Goal: Entertainment & Leisure: Consume media (video, audio)

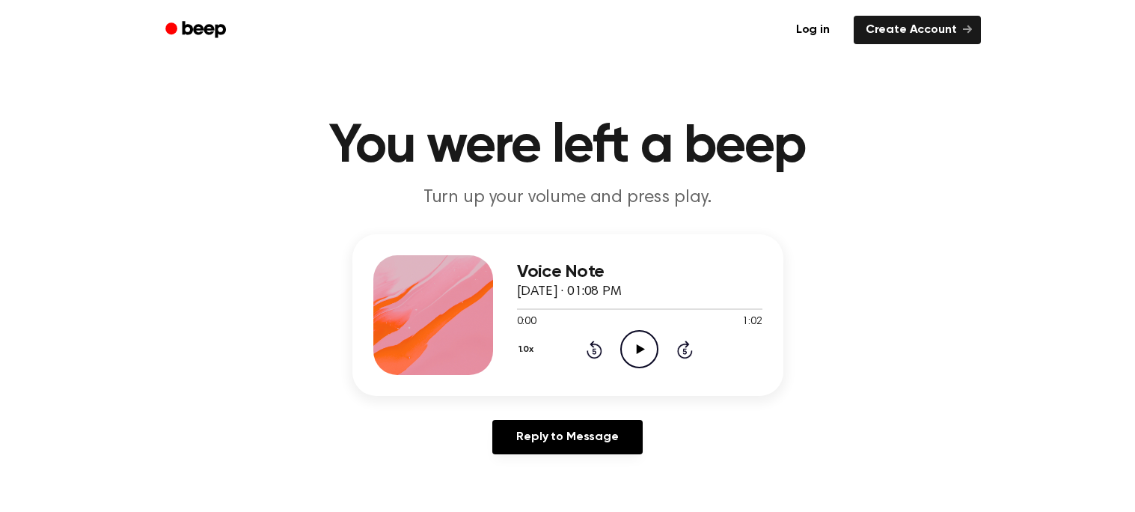
click at [643, 358] on icon "Play Audio" at bounding box center [639, 349] width 38 height 38
click at [593, 344] on icon at bounding box center [595, 349] width 16 height 18
click at [634, 340] on icon "Play Audio" at bounding box center [639, 349] width 38 height 38
click at [599, 346] on icon at bounding box center [595, 349] width 16 height 18
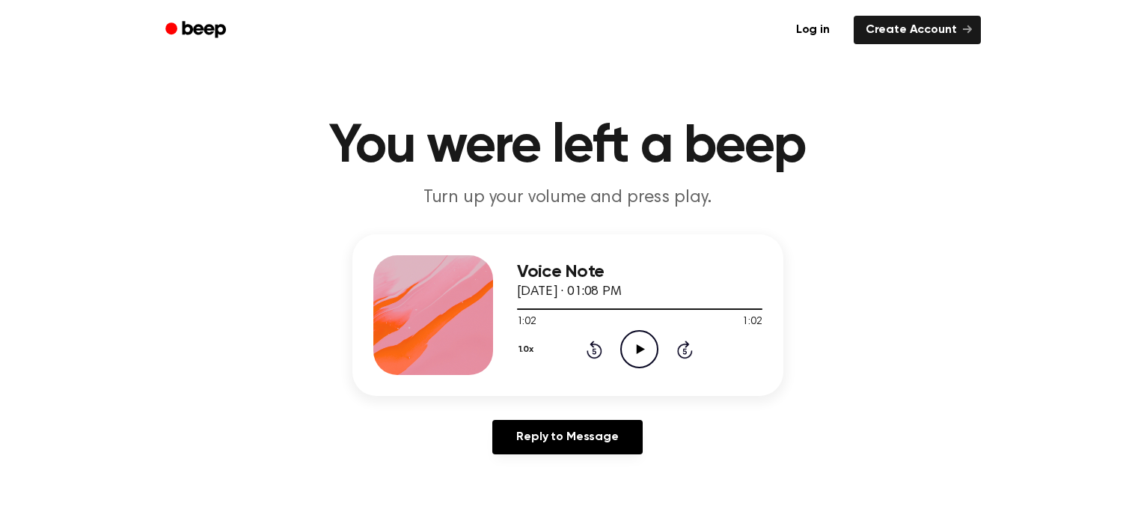
click at [595, 349] on icon "Rewind 5 seconds" at bounding box center [594, 349] width 16 height 19
click at [664, 334] on div "1.0x Rewind 5 seconds Play Audio Skip 5 seconds" at bounding box center [639, 349] width 245 height 38
click at [650, 346] on icon "Play Audio" at bounding box center [639, 349] width 38 height 38
click at [627, 351] on icon "Pause Audio" at bounding box center [639, 349] width 38 height 38
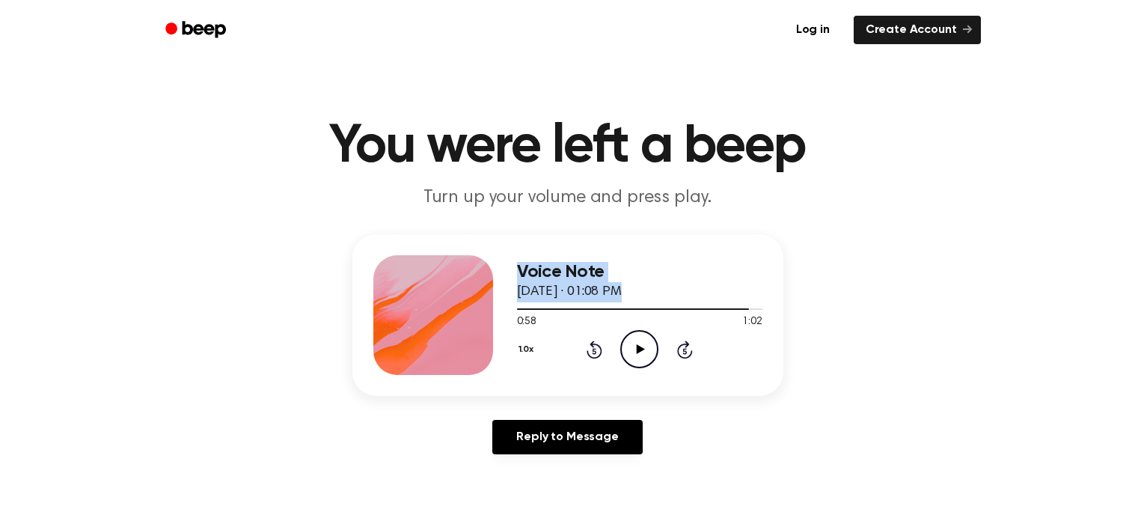
drag, startPoint x: 682, startPoint y: 303, endPoint x: 461, endPoint y: 317, distance: 221.2
click at [461, 317] on div "Voice Note September 26, 2025 · 01:08 PM 0:58 1:02 Your browser does not suppor…" at bounding box center [567, 315] width 431 height 162
click at [740, 306] on span at bounding box center [743, 309] width 12 height 12
drag, startPoint x: 740, startPoint y: 306, endPoint x: 631, endPoint y: 316, distance: 109.7
click at [631, 316] on div "0:56 1:02 Your browser does not support the [object Object] element." at bounding box center [639, 316] width 245 height 28
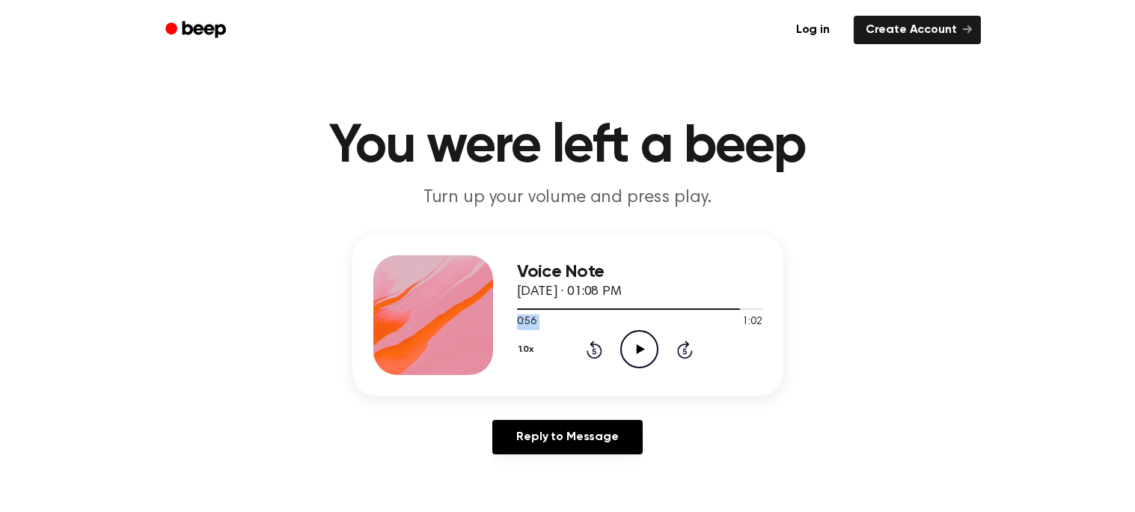
click at [691, 315] on div "0:56 1:02" at bounding box center [639, 322] width 245 height 16
drag, startPoint x: 734, startPoint y: 308, endPoint x: 442, endPoint y: 321, distance: 292.1
click at [442, 321] on div "Voice Note September 26, 2025 · 01:08 PM 0:56 1:02 Your browser does not suppor…" at bounding box center [567, 315] width 431 height 162
click at [727, 294] on div "Voice Note September 26, 2025 · 01:08 PM" at bounding box center [639, 282] width 245 height 40
drag, startPoint x: 736, startPoint y: 310, endPoint x: 679, endPoint y: 314, distance: 57.0
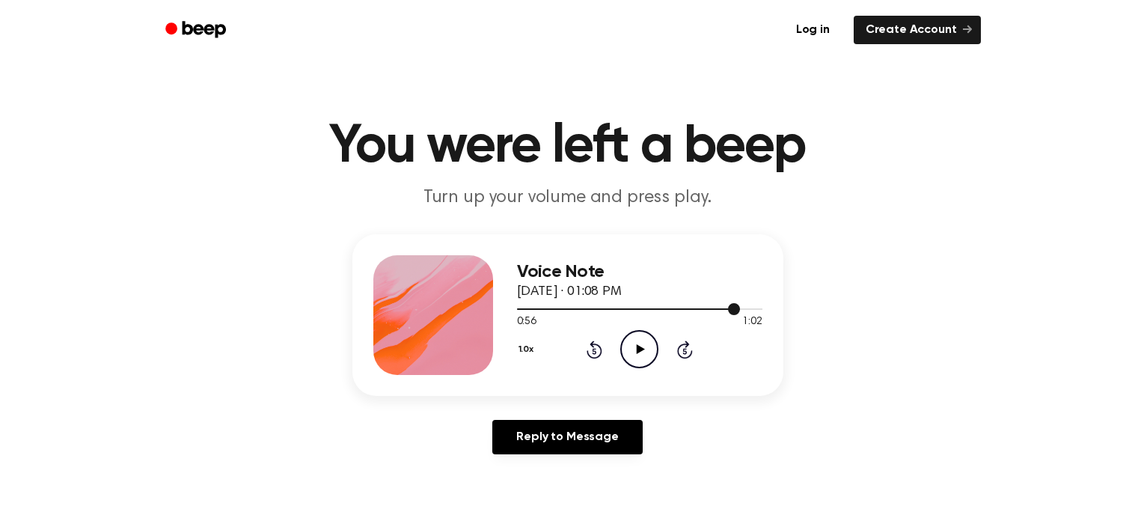
click at [679, 314] on div at bounding box center [639, 308] width 245 height 12
click at [596, 346] on icon "Rewind 5 seconds" at bounding box center [594, 349] width 16 height 19
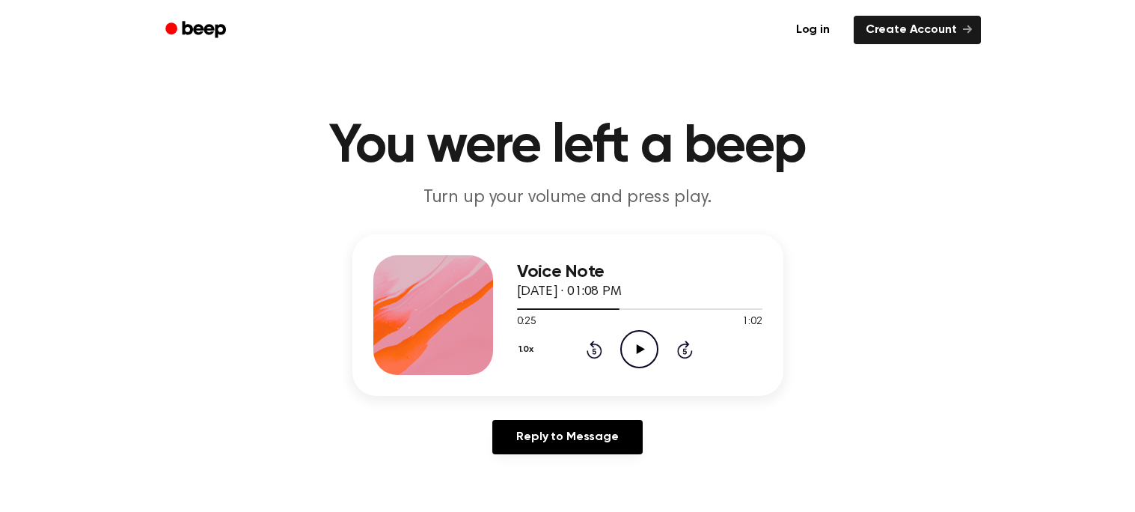
click at [596, 346] on icon "Rewind 5 seconds" at bounding box center [594, 349] width 16 height 19
click at [652, 341] on icon "Play Audio" at bounding box center [639, 349] width 38 height 38
click at [676, 342] on icon "Skip 5 seconds" at bounding box center [684, 349] width 16 height 19
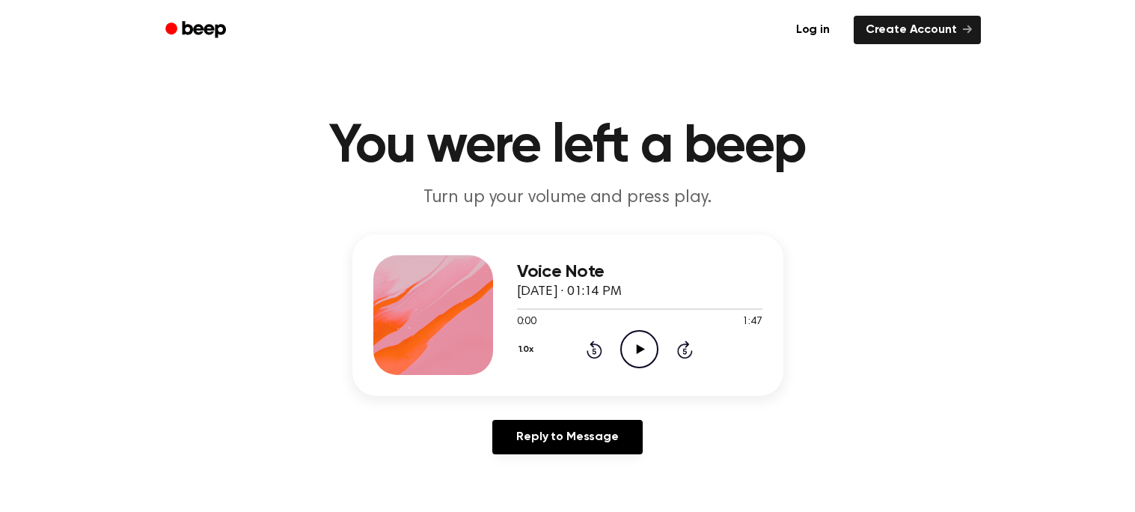
click at [643, 334] on icon "Play Audio" at bounding box center [639, 349] width 38 height 38
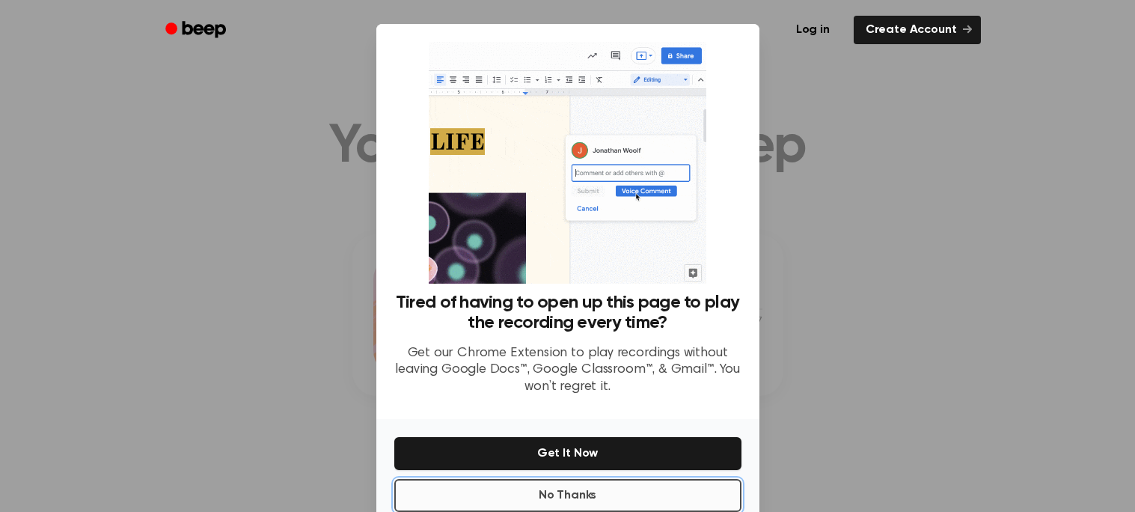
click at [688, 492] on button "No Thanks" at bounding box center [567, 495] width 347 height 33
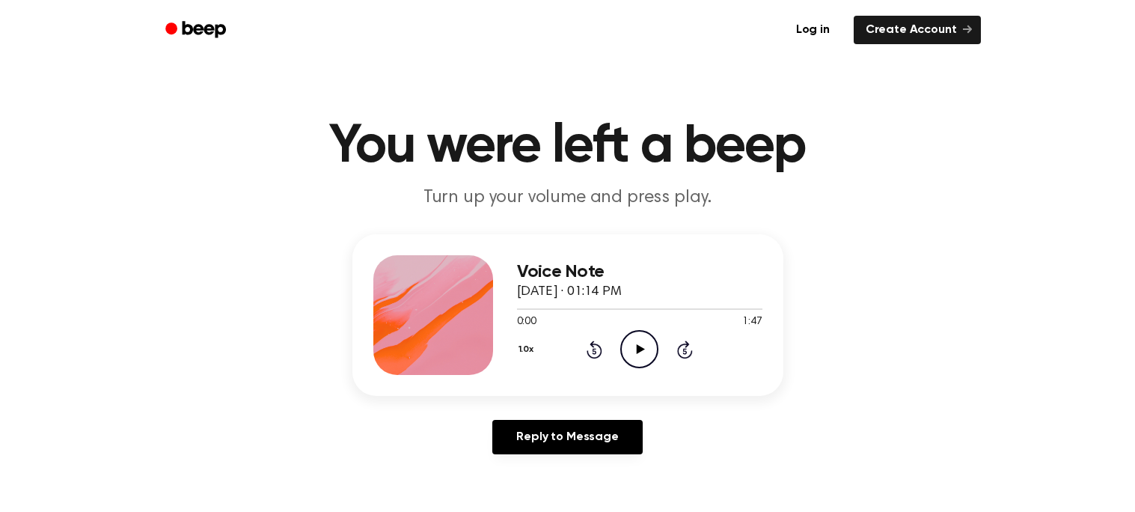
click at [688, 492] on main "You were left a beep Turn up your volume and press play. Voice Note [DATE] · 01…" at bounding box center [567, 461] width 1135 height 923
click at [639, 335] on icon "Play Audio" at bounding box center [639, 349] width 38 height 38
click at [602, 352] on icon at bounding box center [595, 349] width 16 height 18
click at [630, 350] on icon "Play Audio" at bounding box center [639, 349] width 38 height 38
click at [587, 344] on icon "Rewind 5 seconds" at bounding box center [594, 349] width 16 height 19
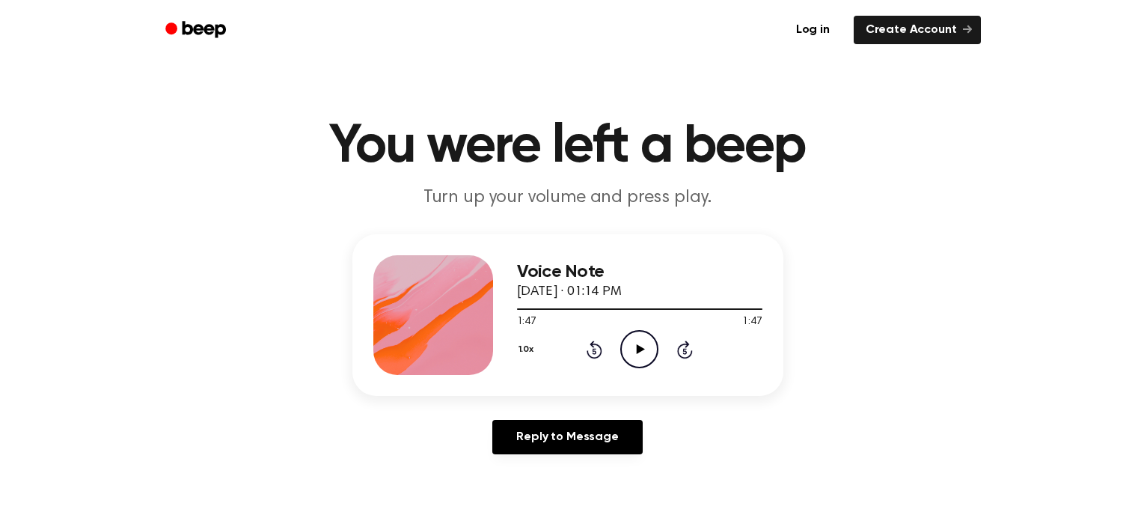
click at [587, 344] on icon "Rewind 5 seconds" at bounding box center [594, 349] width 16 height 19
click at [625, 346] on icon "Play Audio" at bounding box center [639, 349] width 38 height 38
click at [596, 343] on icon at bounding box center [595, 349] width 16 height 18
click at [586, 352] on icon "Rewind 5 seconds" at bounding box center [594, 349] width 16 height 19
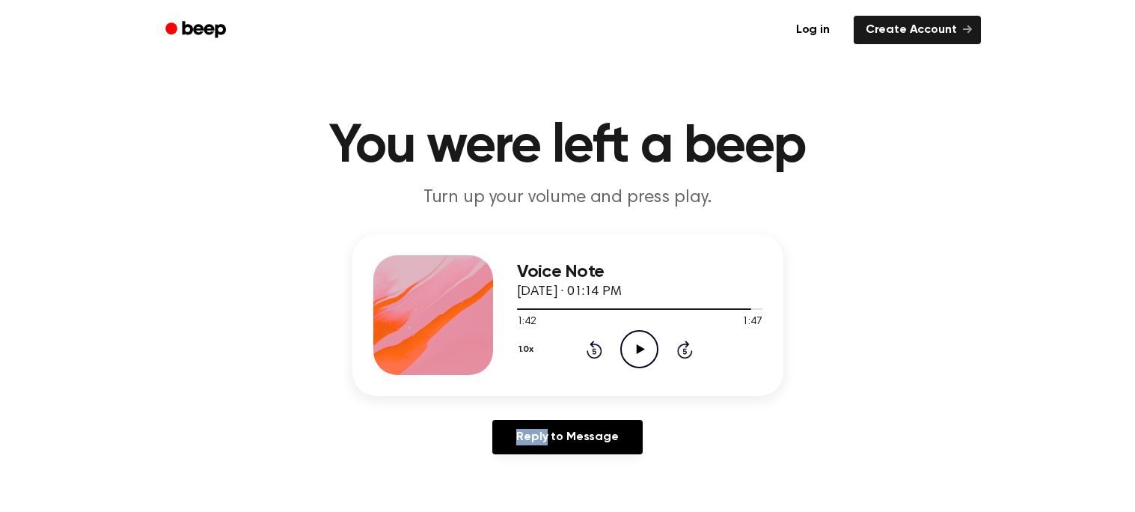
click at [586, 352] on icon "Rewind 5 seconds" at bounding box center [594, 349] width 16 height 19
click at [635, 345] on icon "Play Audio" at bounding box center [639, 349] width 38 height 38
click at [600, 343] on icon "Rewind 5 seconds" at bounding box center [594, 349] width 16 height 19
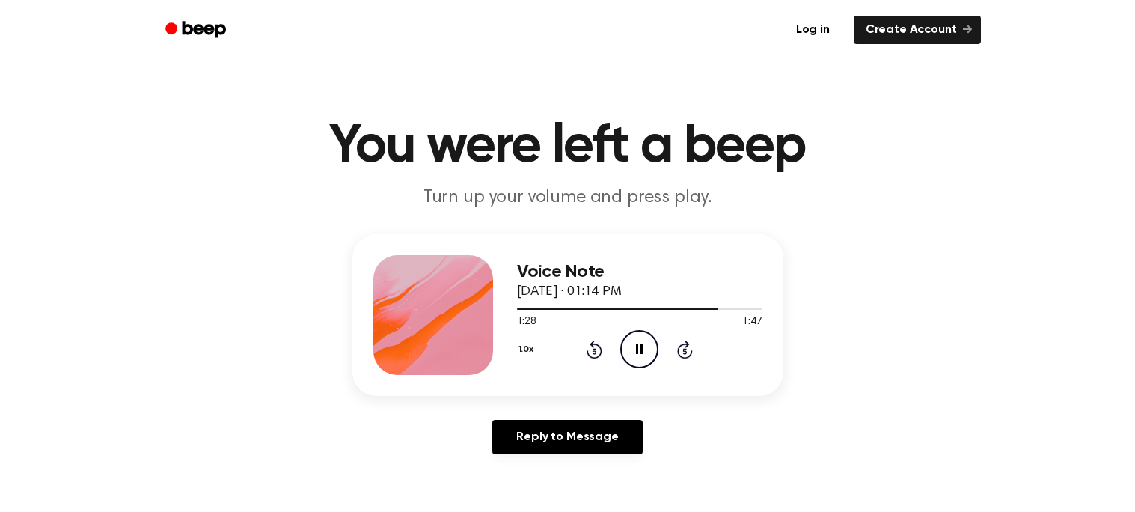
click at [600, 343] on icon "Rewind 5 seconds" at bounding box center [594, 349] width 16 height 19
click at [600, 344] on icon "Rewind 5 seconds" at bounding box center [594, 349] width 16 height 19
click at [606, 343] on div "1.0x Rewind 5 seconds Pause Audio Skip 5 seconds" at bounding box center [639, 349] width 245 height 38
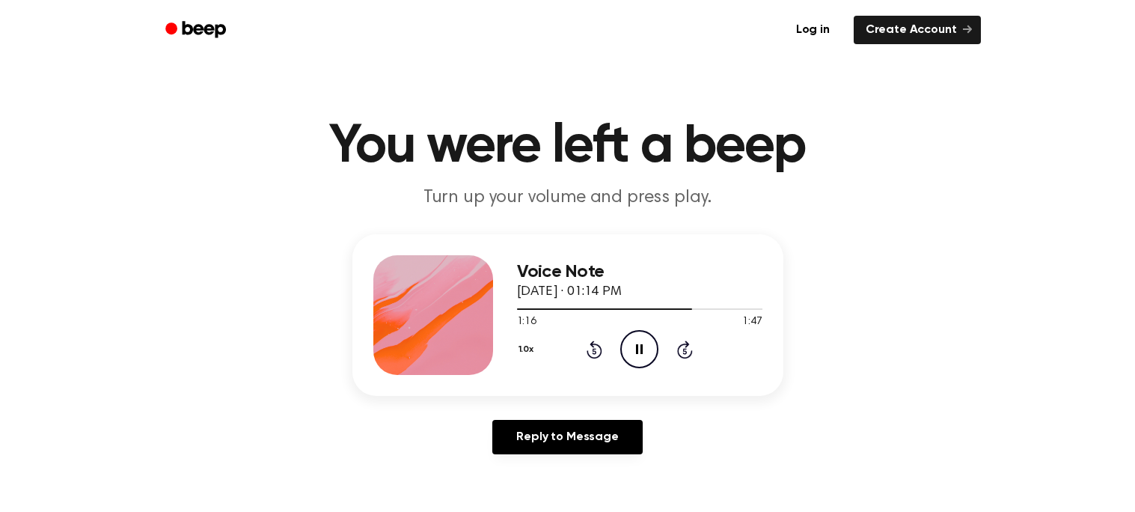
click at [598, 349] on icon "Rewind 5 seconds" at bounding box center [594, 349] width 16 height 19
click at [596, 345] on icon "Rewind 5 seconds" at bounding box center [594, 349] width 16 height 19
click at [597, 345] on icon at bounding box center [595, 349] width 16 height 18
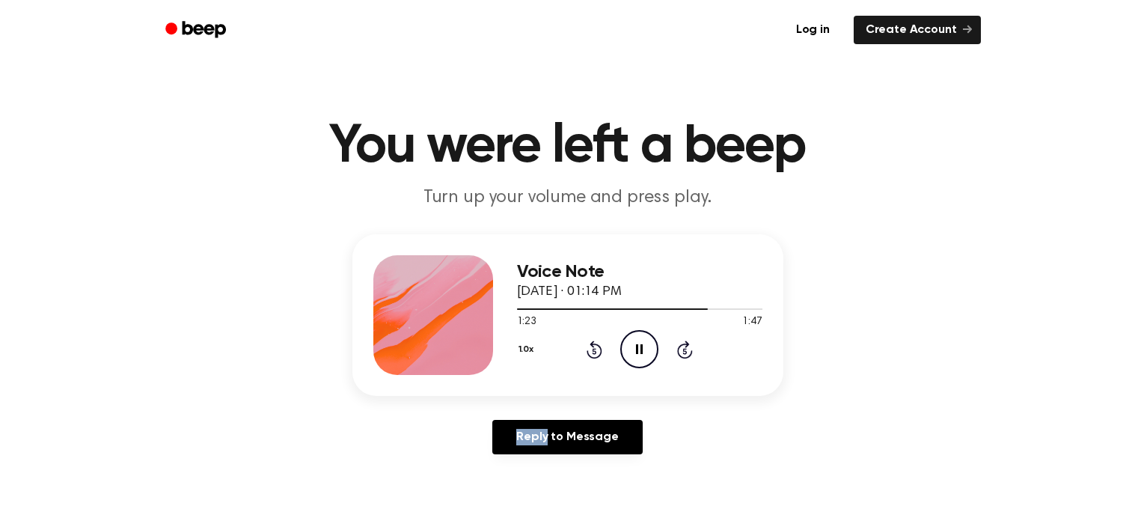
click at [597, 345] on icon at bounding box center [595, 349] width 16 height 18
click at [597, 346] on icon "Rewind 5 seconds" at bounding box center [594, 349] width 16 height 19
click at [596, 348] on icon "Rewind 5 seconds" at bounding box center [594, 349] width 16 height 19
click at [642, 355] on icon "Pause Audio" at bounding box center [639, 349] width 38 height 38
click at [635, 346] on icon "Play Audio" at bounding box center [639, 349] width 38 height 38
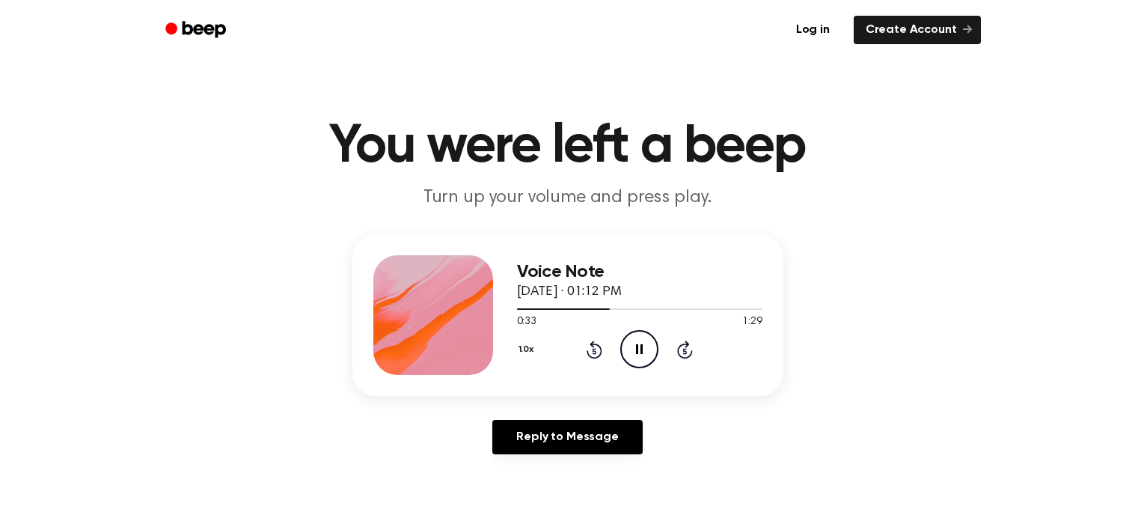
click at [635, 346] on icon "Pause Audio" at bounding box center [639, 349] width 38 height 38
click at [637, 348] on icon at bounding box center [641, 349] width 8 height 10
click at [640, 345] on icon "Pause Audio" at bounding box center [639, 349] width 38 height 38
